Goal: Information Seeking & Learning: Learn about a topic

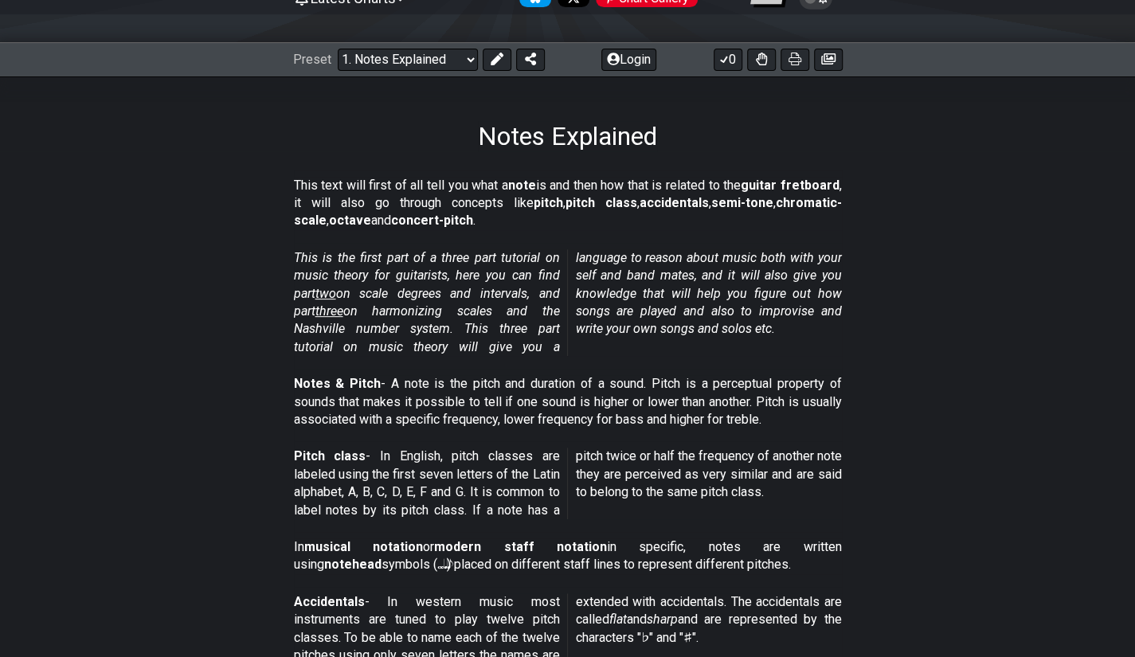
scroll to position [193, 0]
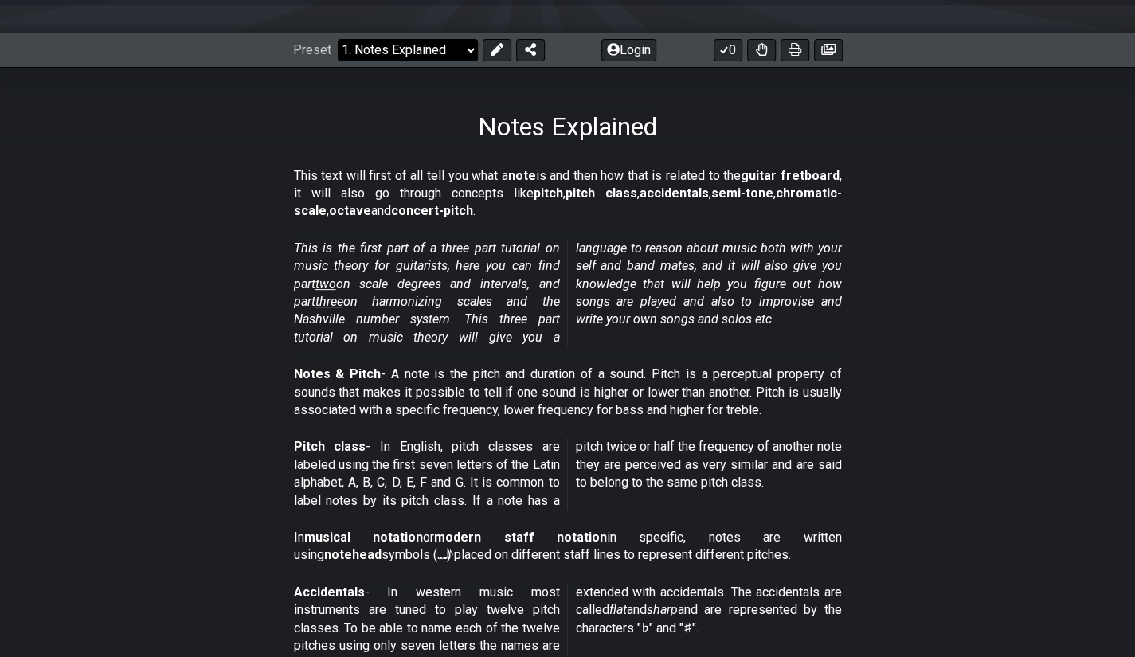
click at [467, 57] on select "Welcome to #fretflip! Initial Preset Custom Preset Minor Pentatonic Major Penta…" at bounding box center [408, 50] width 140 height 22
click at [919, 249] on section "This is the first part of a three part tutorial on music theory for guitarists,…" at bounding box center [567, 296] width 1135 height 126
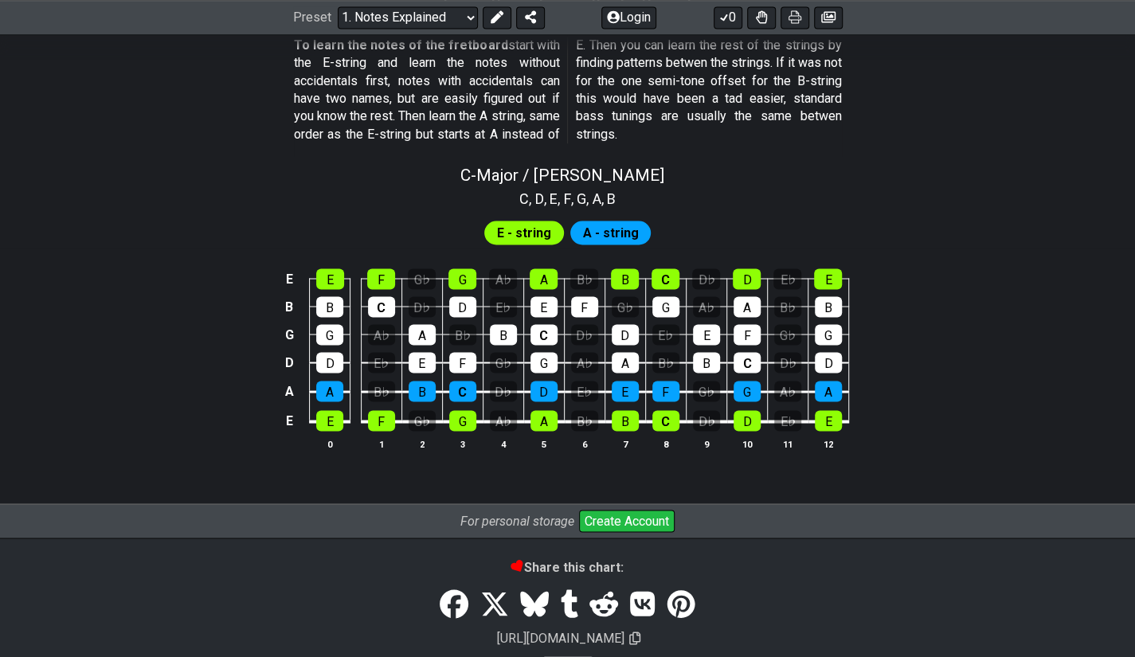
scroll to position [1499, 0]
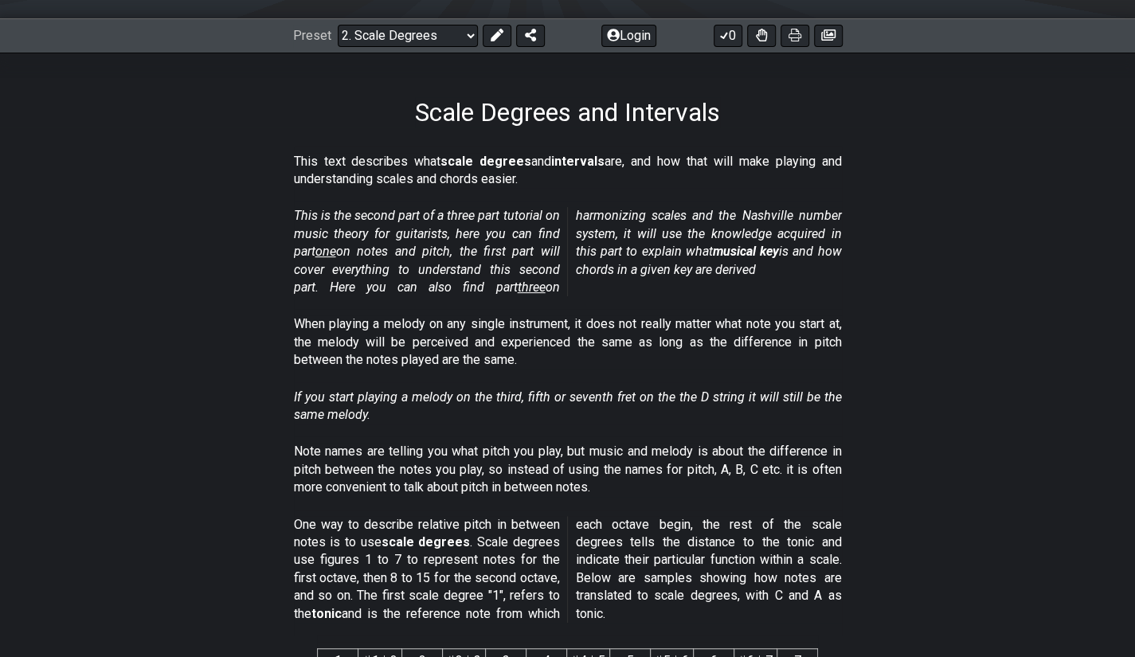
scroll to position [211, 0]
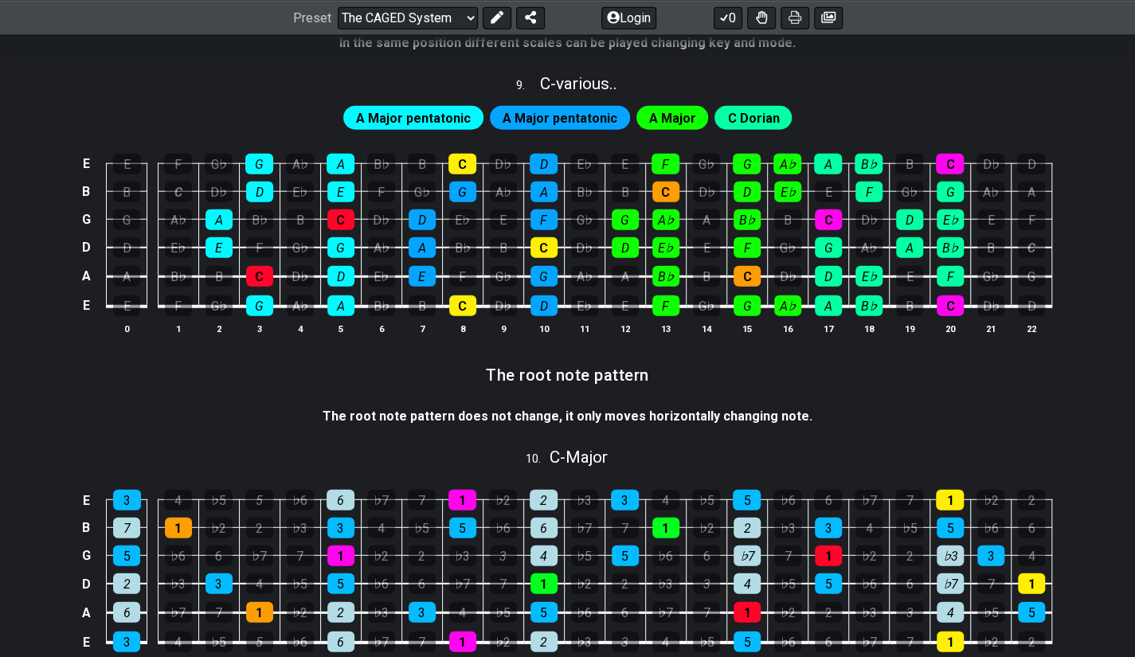
scroll to position [2173, 0]
